Goal: Information Seeking & Learning: Learn about a topic

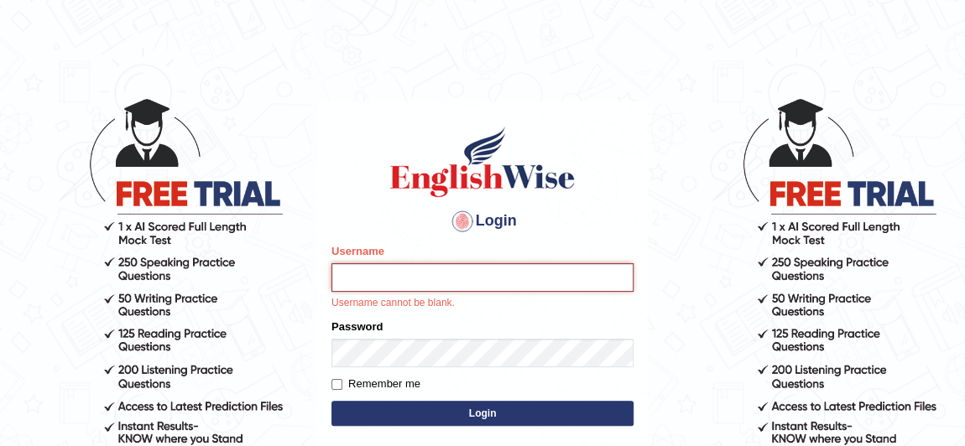
type input "Babisha"
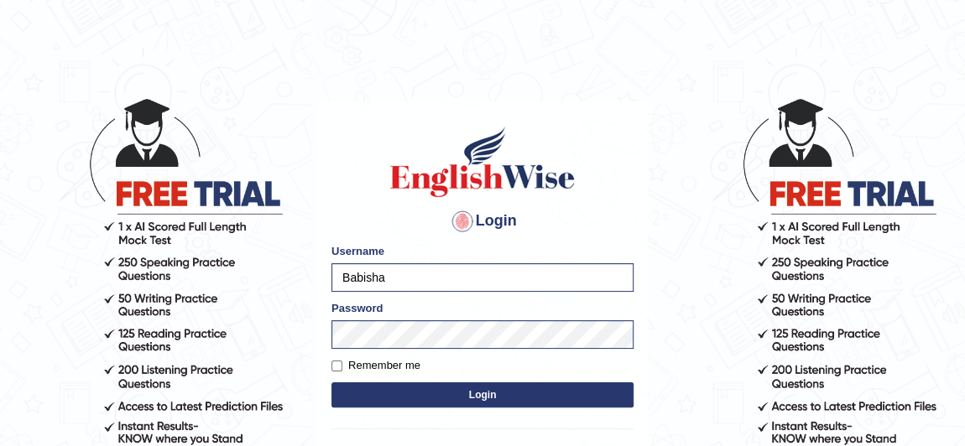
click at [521, 389] on button "Login" at bounding box center [482, 395] width 302 height 25
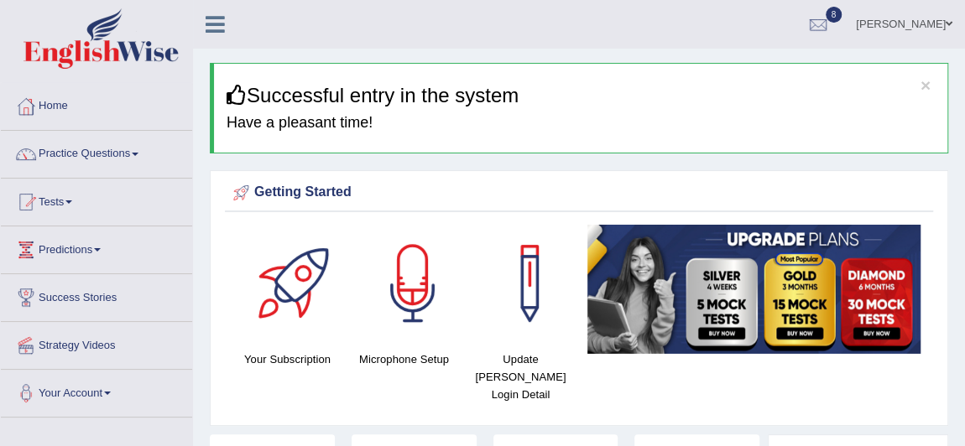
scroll to position [1, 0]
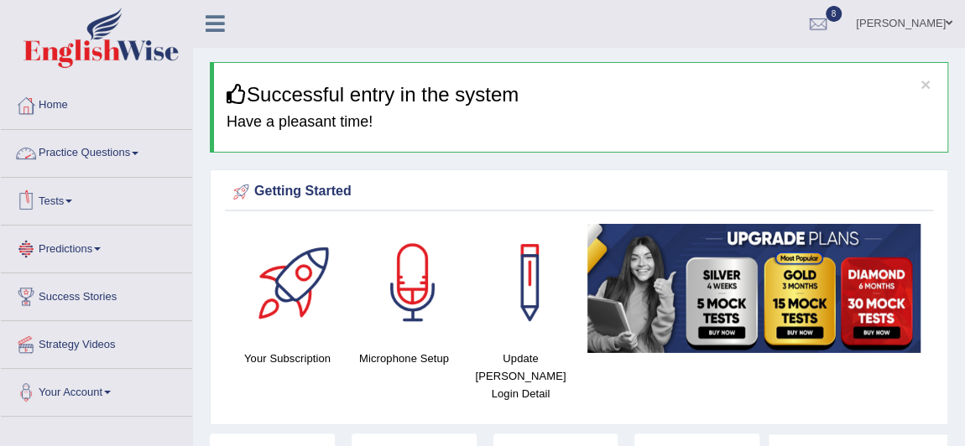
click at [149, 139] on link "Practice Questions" at bounding box center [96, 151] width 191 height 42
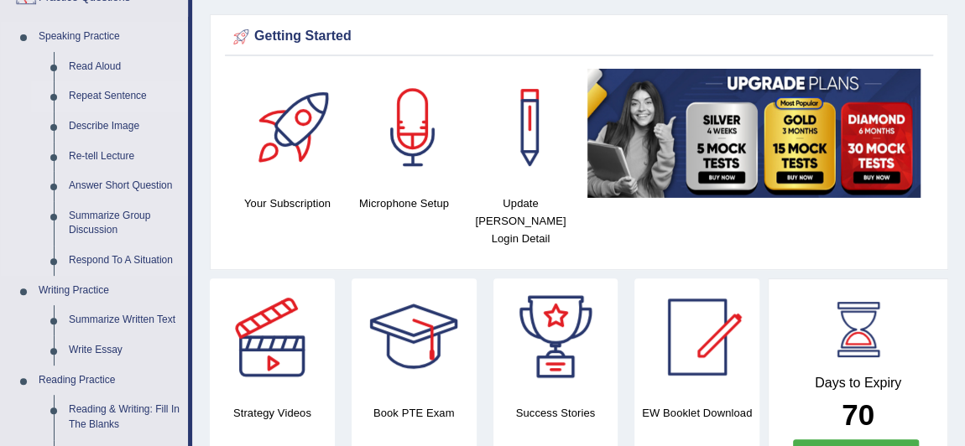
scroll to position [157, 0]
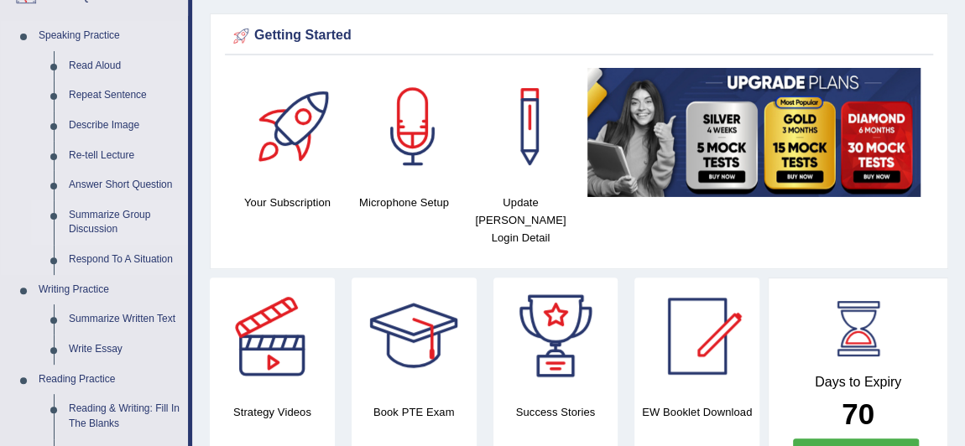
click at [107, 214] on link "Summarize Group Discussion" at bounding box center [124, 223] width 127 height 44
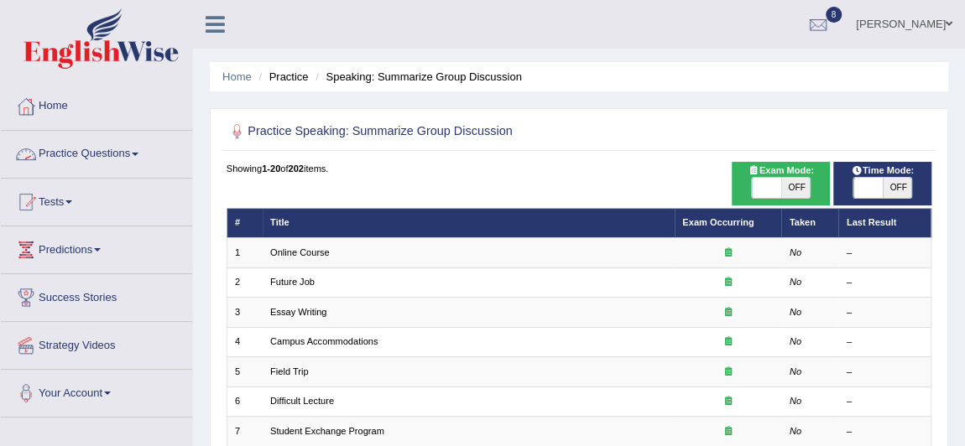
click at [97, 151] on link "Practice Questions" at bounding box center [96, 152] width 191 height 42
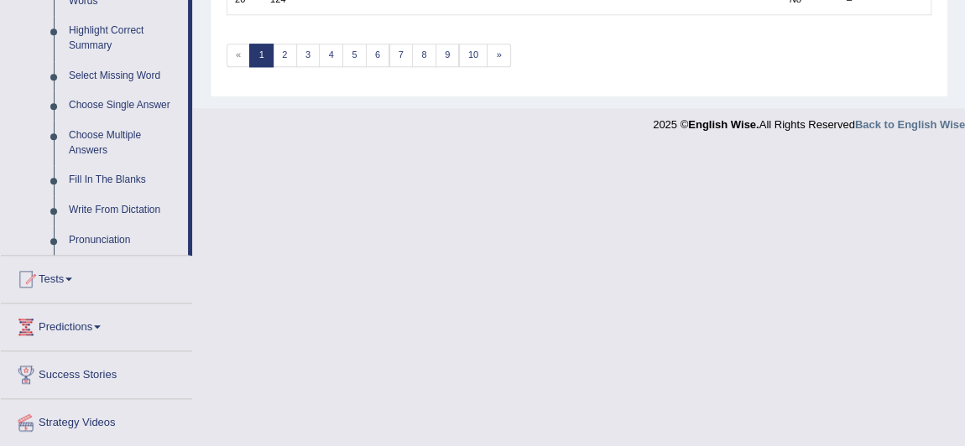
scroll to position [864, 0]
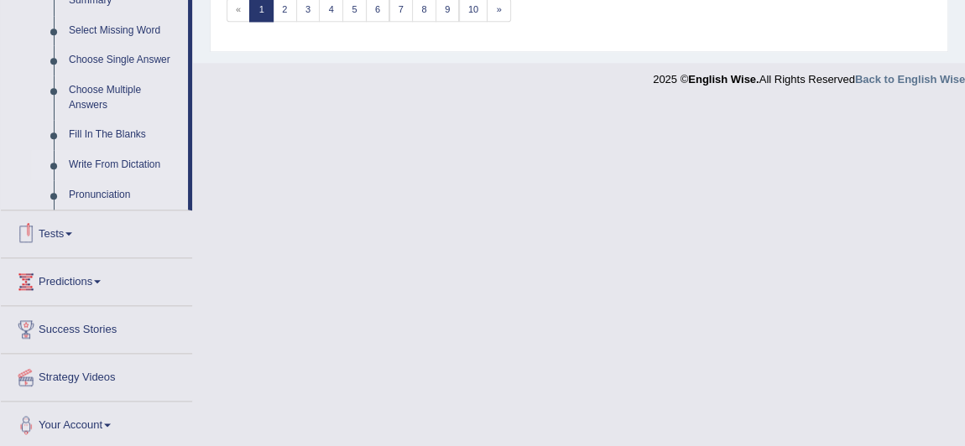
click at [158, 156] on link "Write From Dictation" at bounding box center [124, 165] width 127 height 30
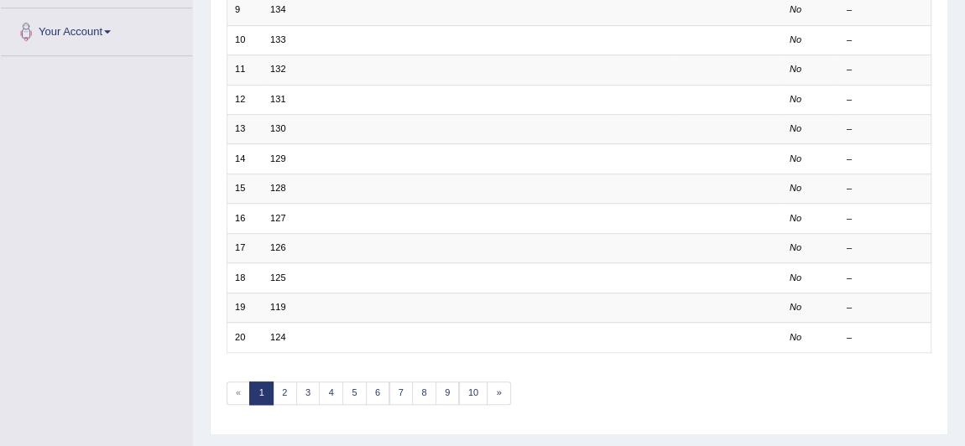
scroll to position [226, 0]
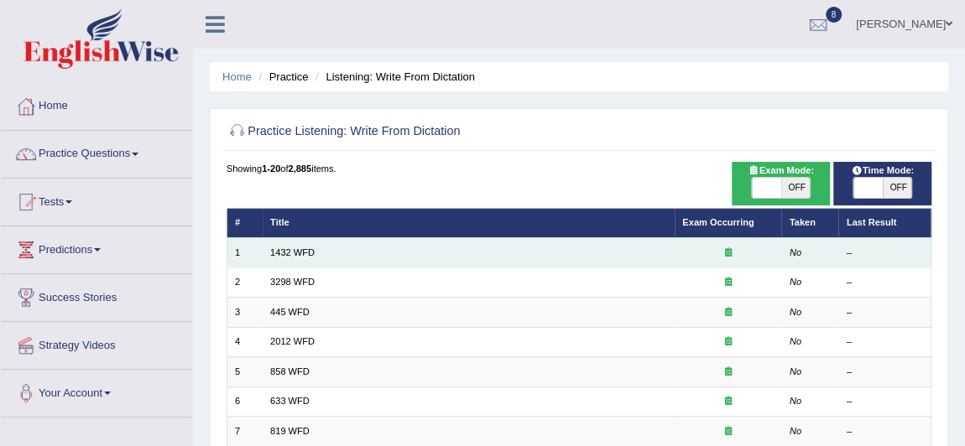
click at [281, 258] on td "1432 WFD" at bounding box center [469, 252] width 412 height 29
click at [290, 249] on link "1432 WFD" at bounding box center [292, 253] width 44 height 10
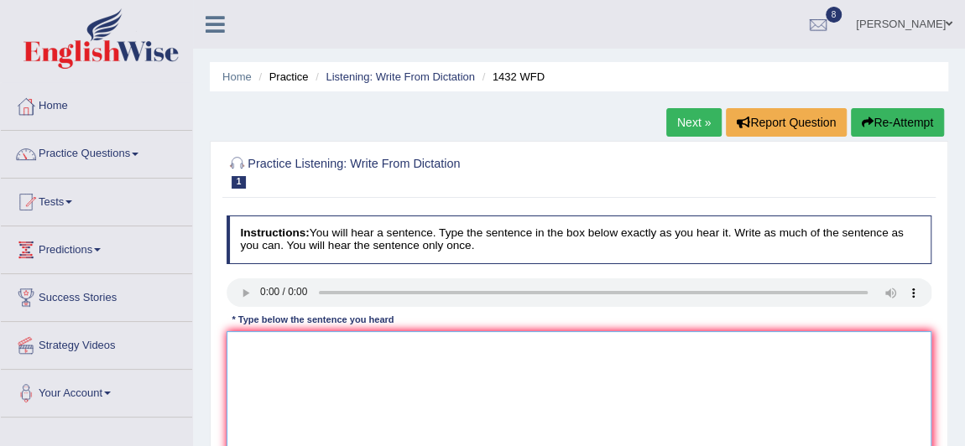
click at [346, 382] on textarea at bounding box center [580, 400] width 706 height 138
click at [276, 381] on textarea at bounding box center [580, 400] width 706 height 138
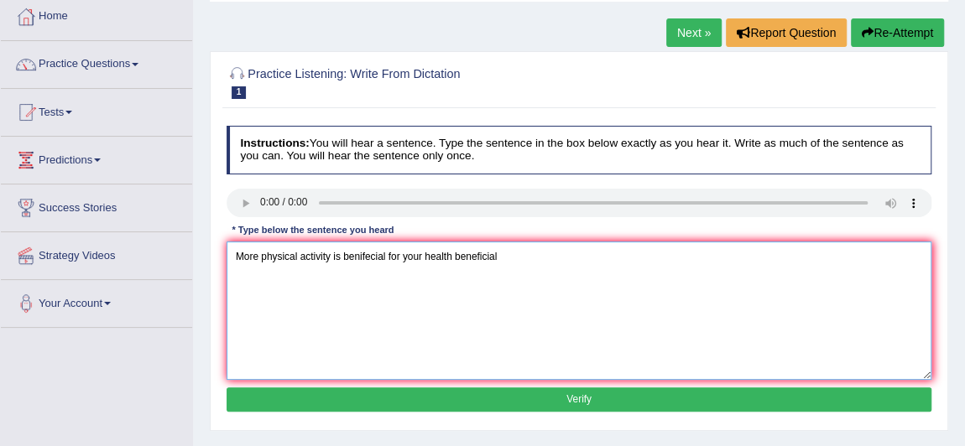
scroll to position [170, 0]
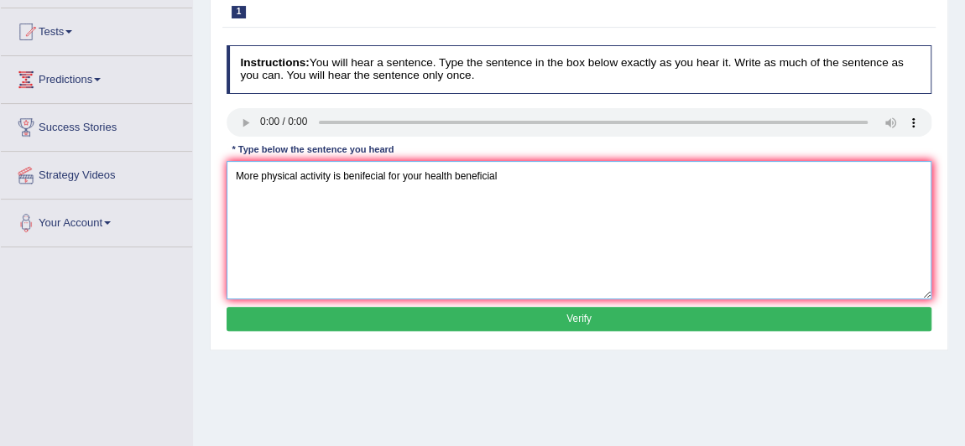
type textarea "More physical activity is benifecial for your health beneficial"
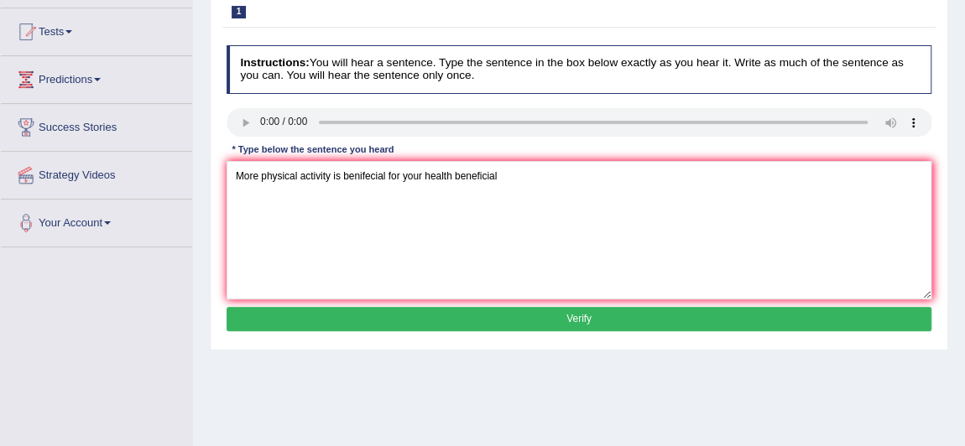
click at [598, 311] on button "Verify" at bounding box center [580, 319] width 706 height 24
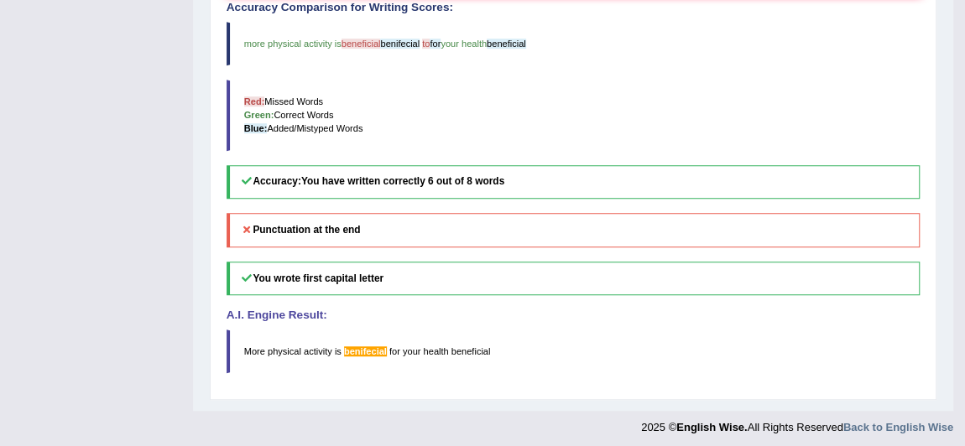
scroll to position [0, 0]
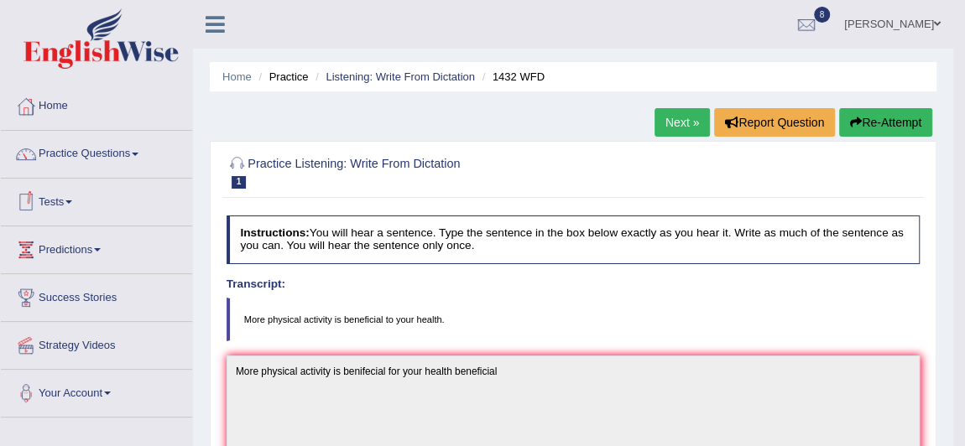
click at [97, 247] on link "Predictions" at bounding box center [96, 248] width 191 height 42
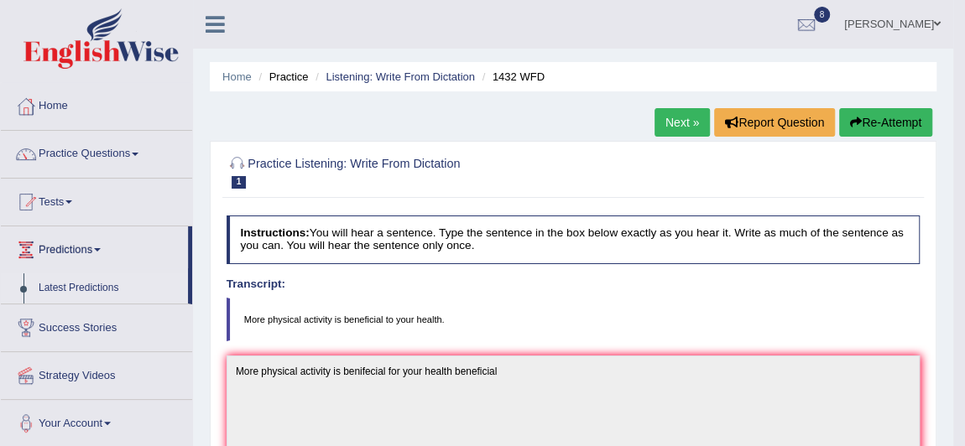
click at [94, 288] on link "Latest Predictions" at bounding box center [109, 289] width 157 height 30
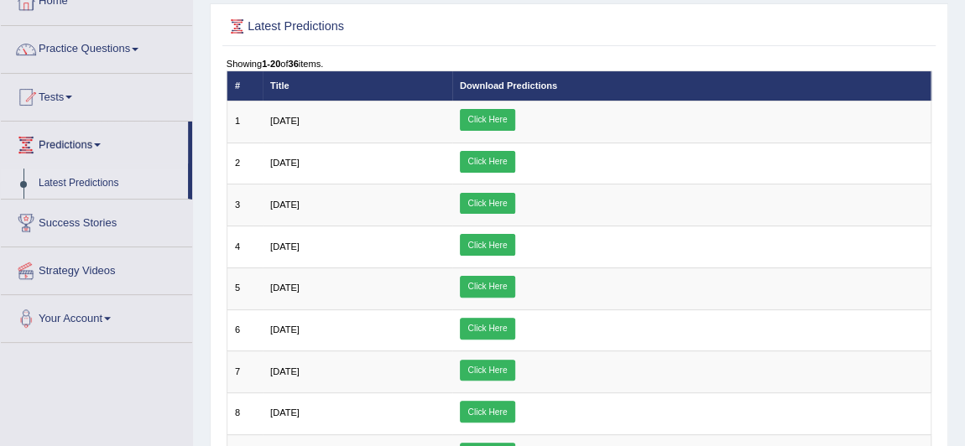
scroll to position [106, 0]
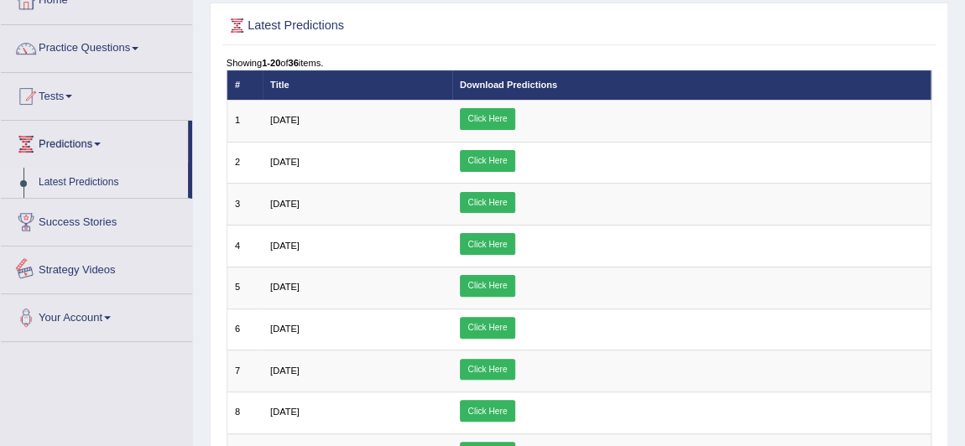
click at [103, 276] on link "Strategy Videos" at bounding box center [96, 268] width 191 height 42
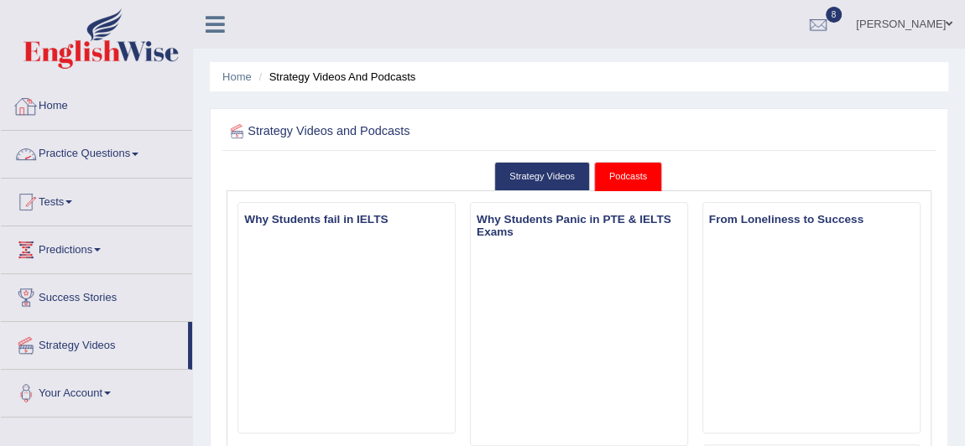
click at [54, 100] on link "Home" at bounding box center [96, 104] width 191 height 42
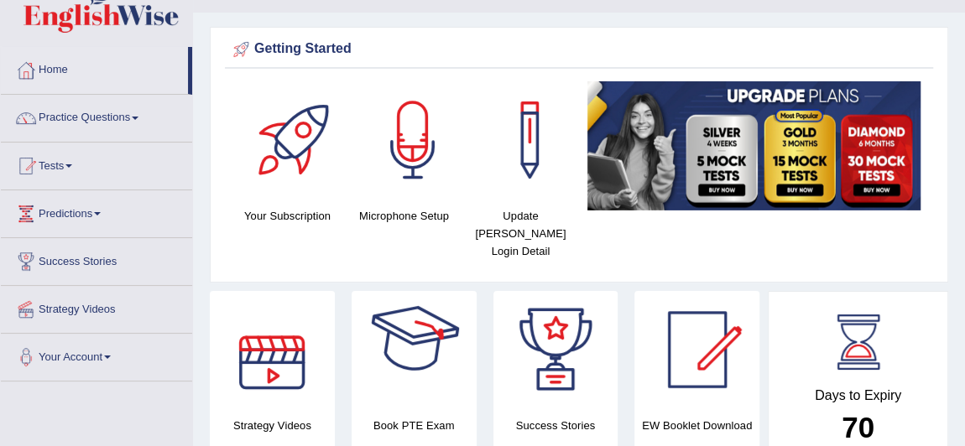
scroll to position [36, 0]
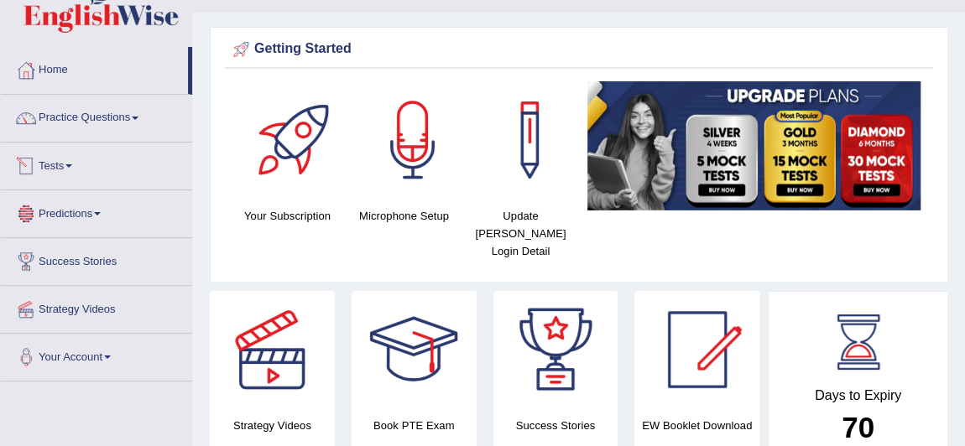
click at [91, 218] on link "Predictions" at bounding box center [96, 211] width 191 height 42
